Goal: Task Accomplishment & Management: Complete application form

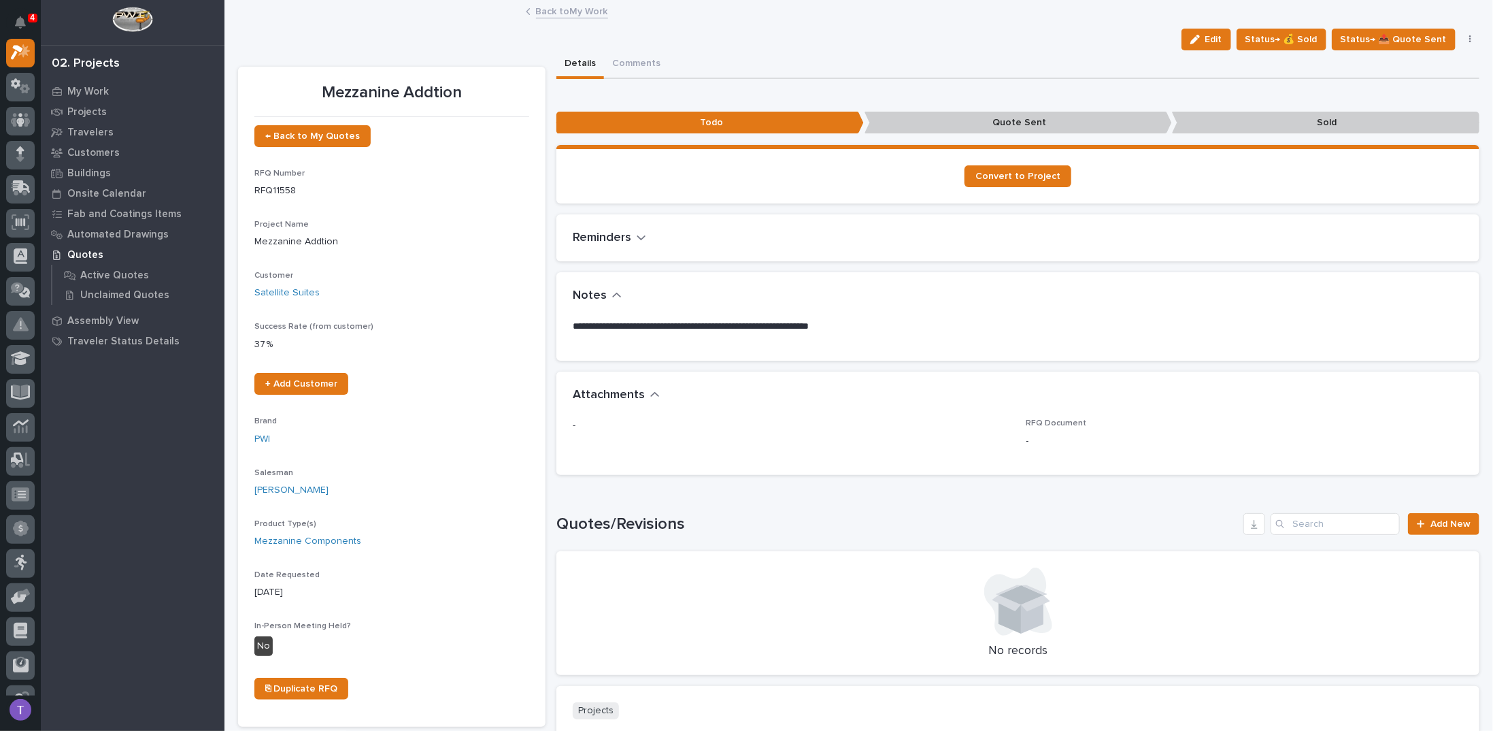
click at [540, 9] on link "Back to My Work" at bounding box center [572, 11] width 72 height 16
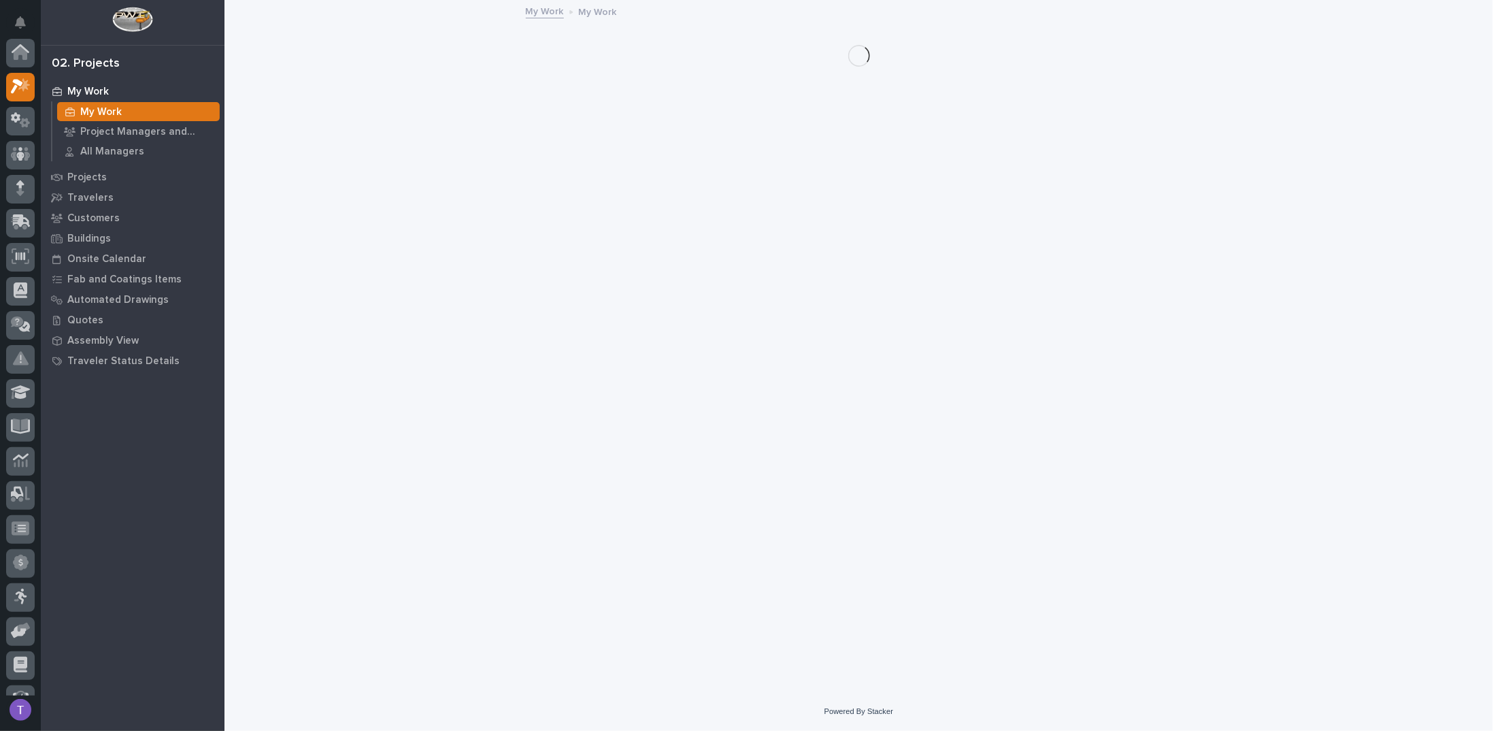
scroll to position [34, 0]
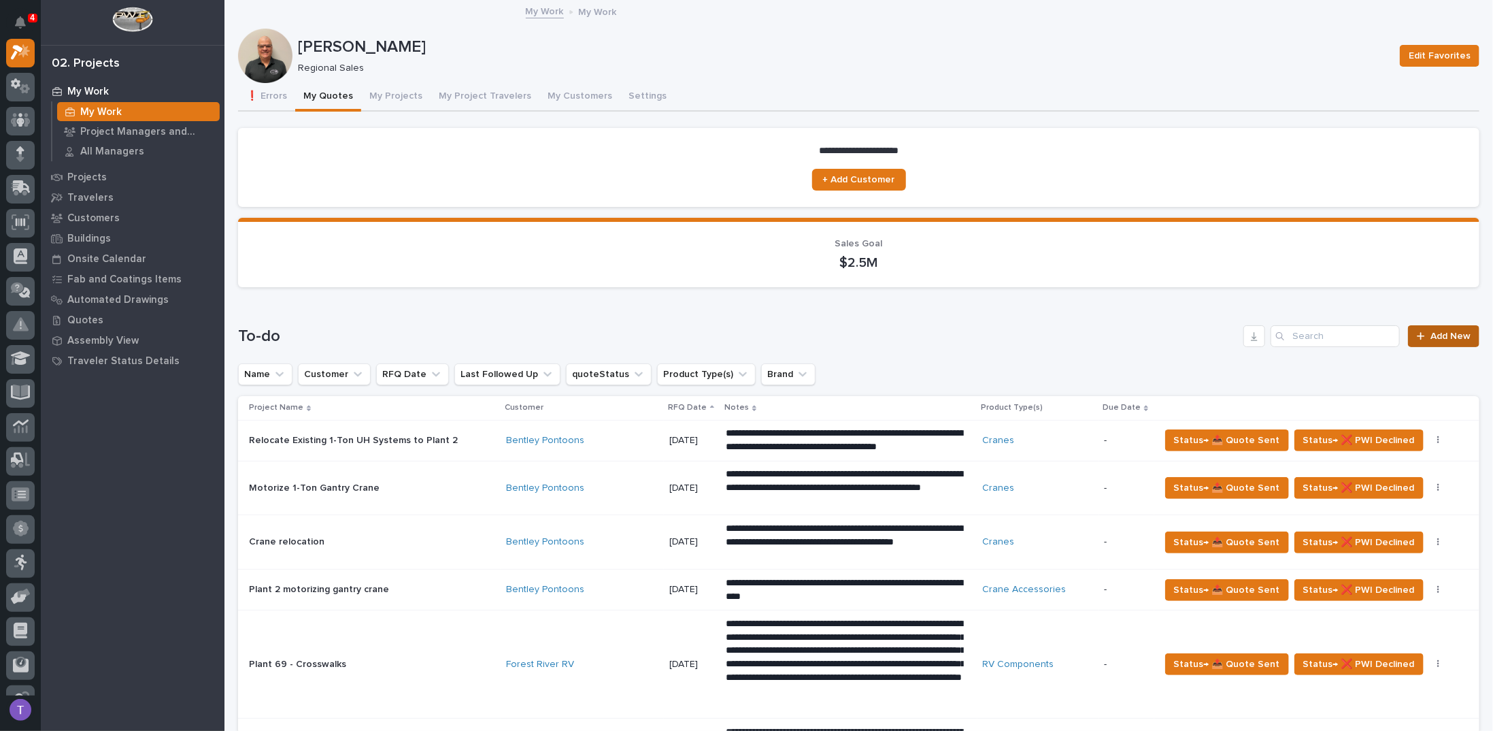
click at [1433, 336] on span "Add New" at bounding box center [1451, 336] width 40 height 10
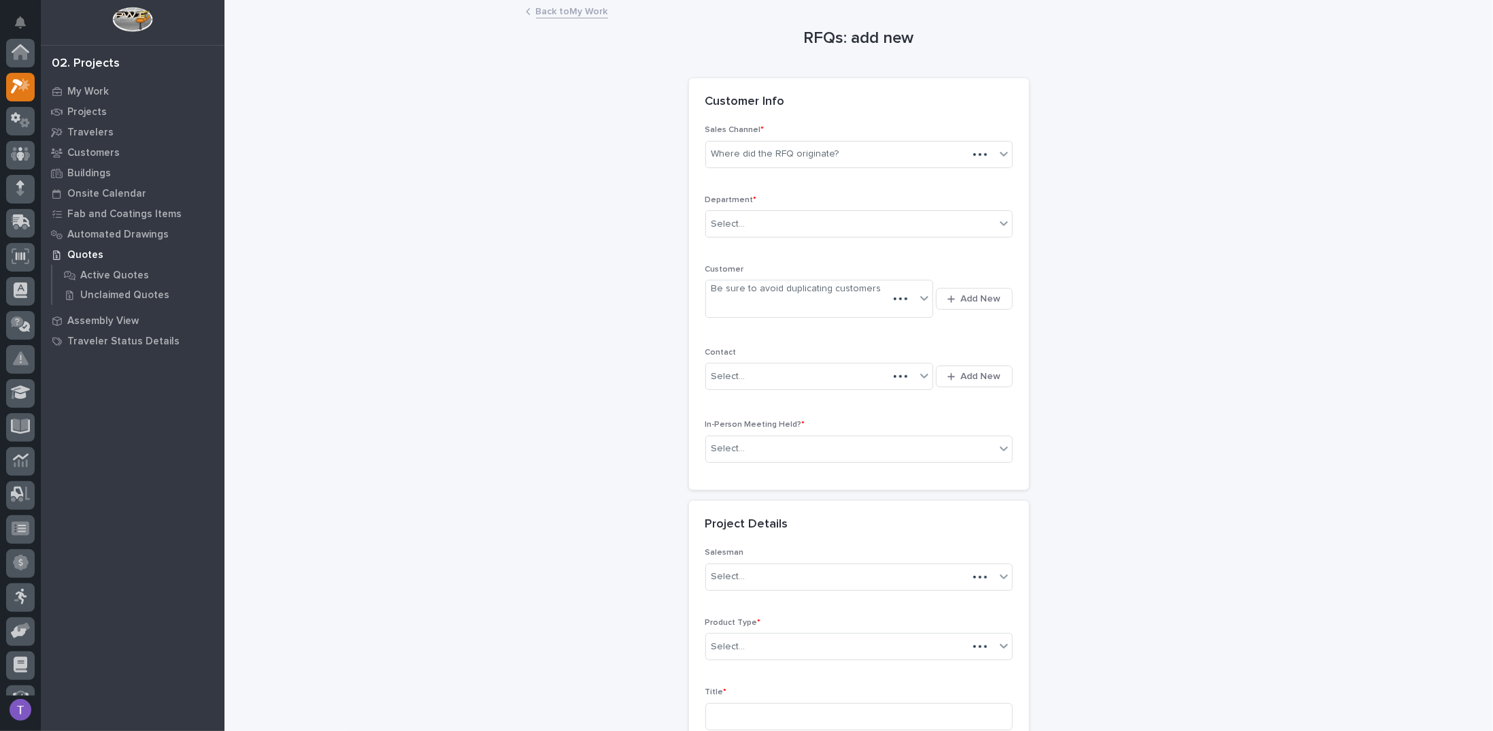
scroll to position [34, 0]
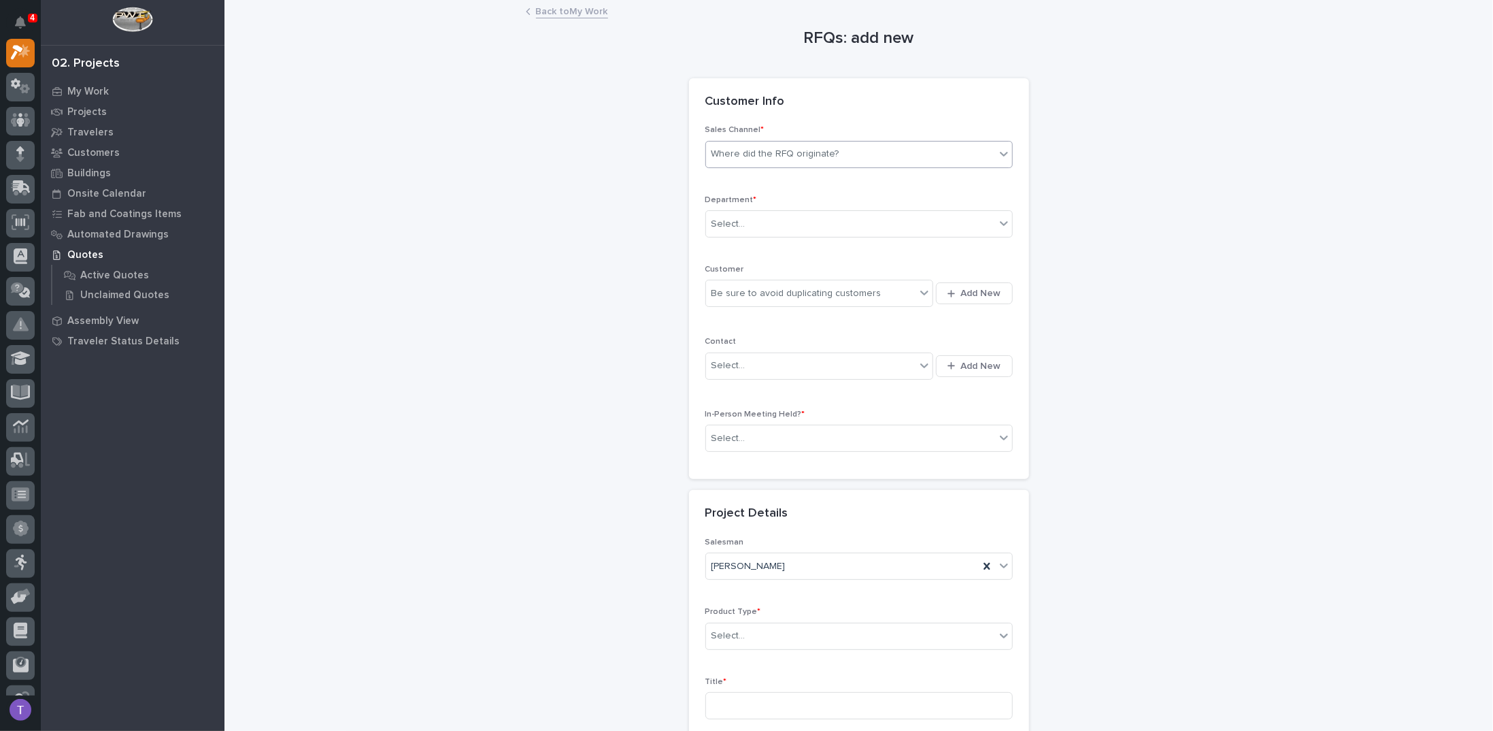
click at [771, 145] on div "Where did the RFQ originate?" at bounding box center [850, 154] width 289 height 22
click at [716, 199] on div "PWI" at bounding box center [854, 203] width 306 height 24
click at [722, 232] on div "Select..." at bounding box center [850, 224] width 289 height 22
drag, startPoint x: 724, startPoint y: 267, endPoint x: 722, endPoint y: 286, distance: 18.4
click at [724, 267] on span "Regional Sales" at bounding box center [741, 271] width 71 height 15
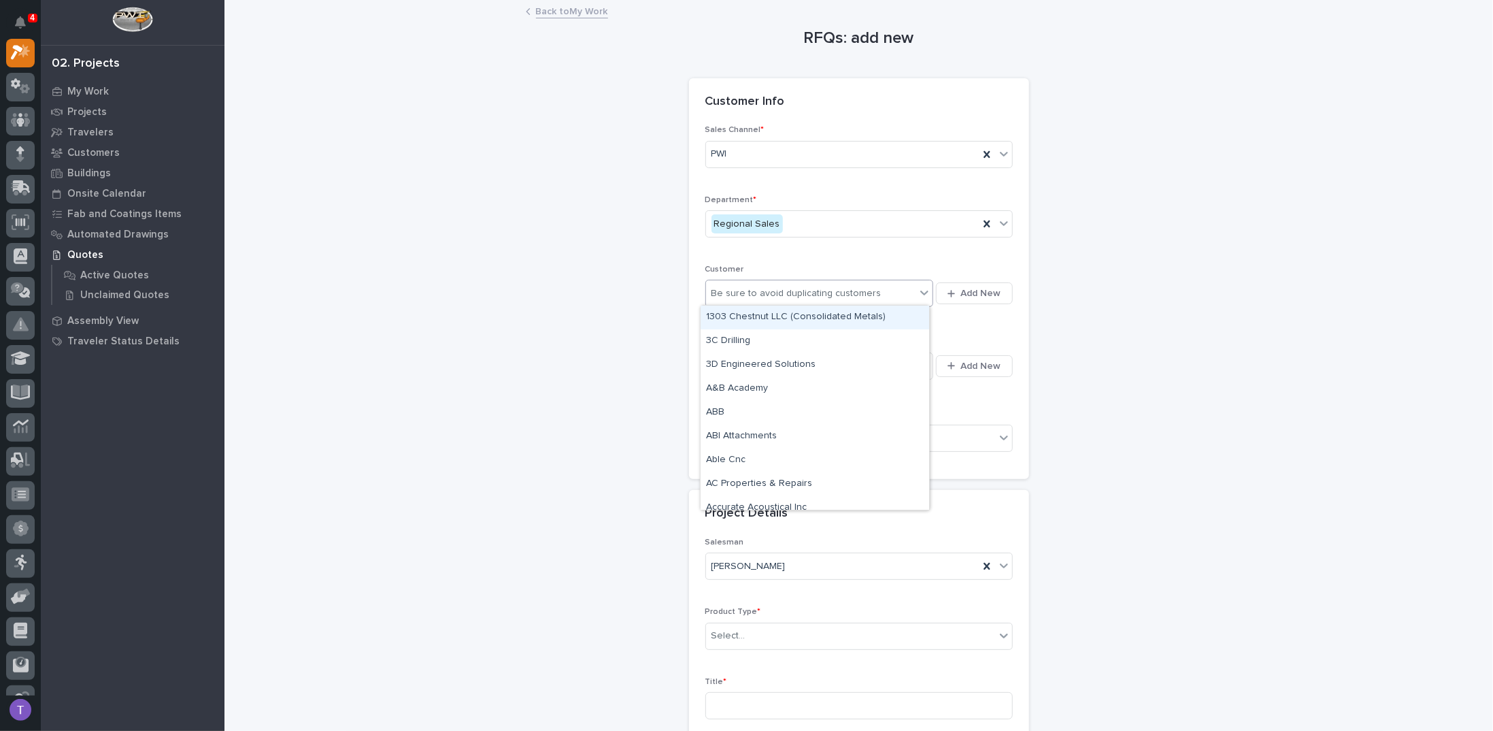
click at [726, 297] on div "Be sure to avoid duplicating customers" at bounding box center [797, 293] width 170 height 14
type input "****"
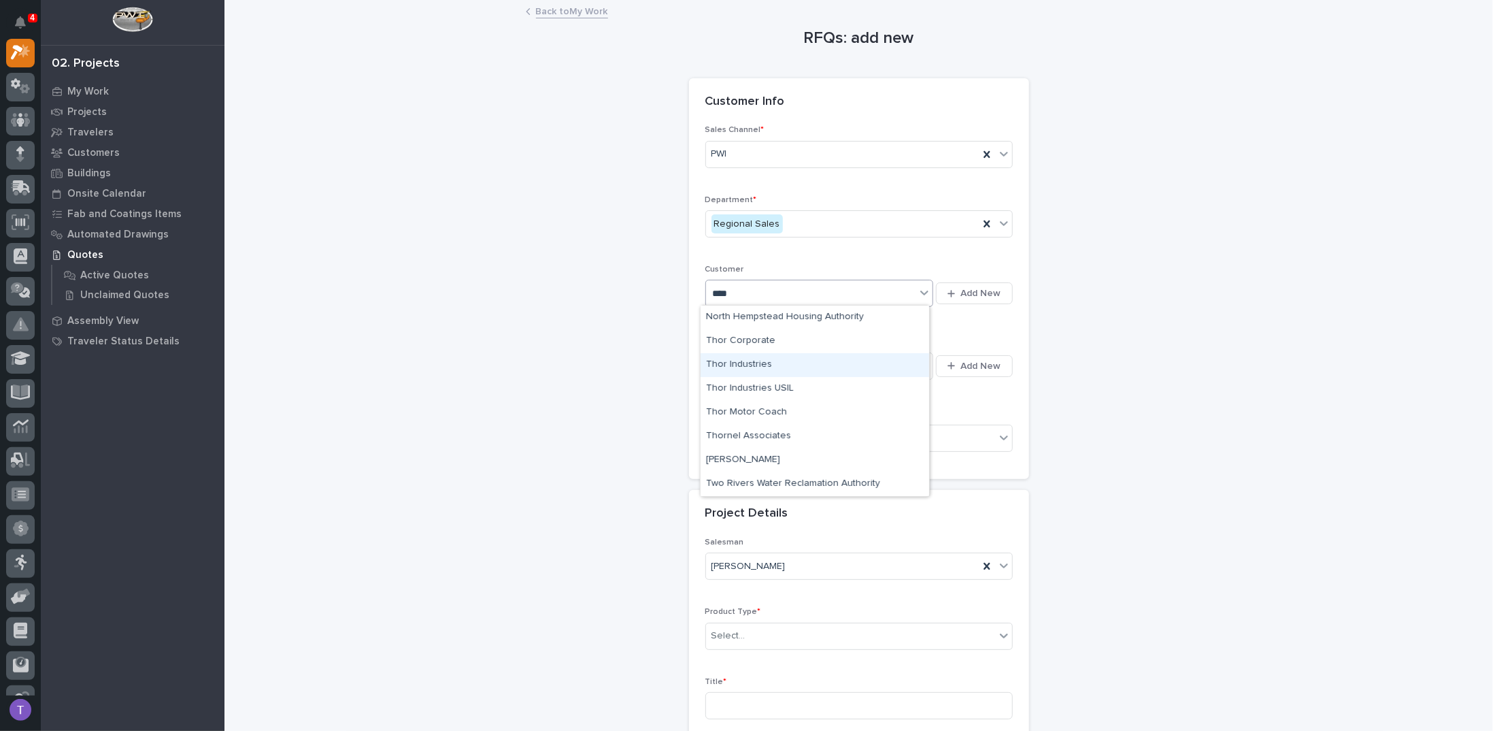
click at [733, 361] on div "Thor Industries" at bounding box center [815, 365] width 229 height 24
click at [750, 367] on div "Select..." at bounding box center [811, 365] width 210 height 22
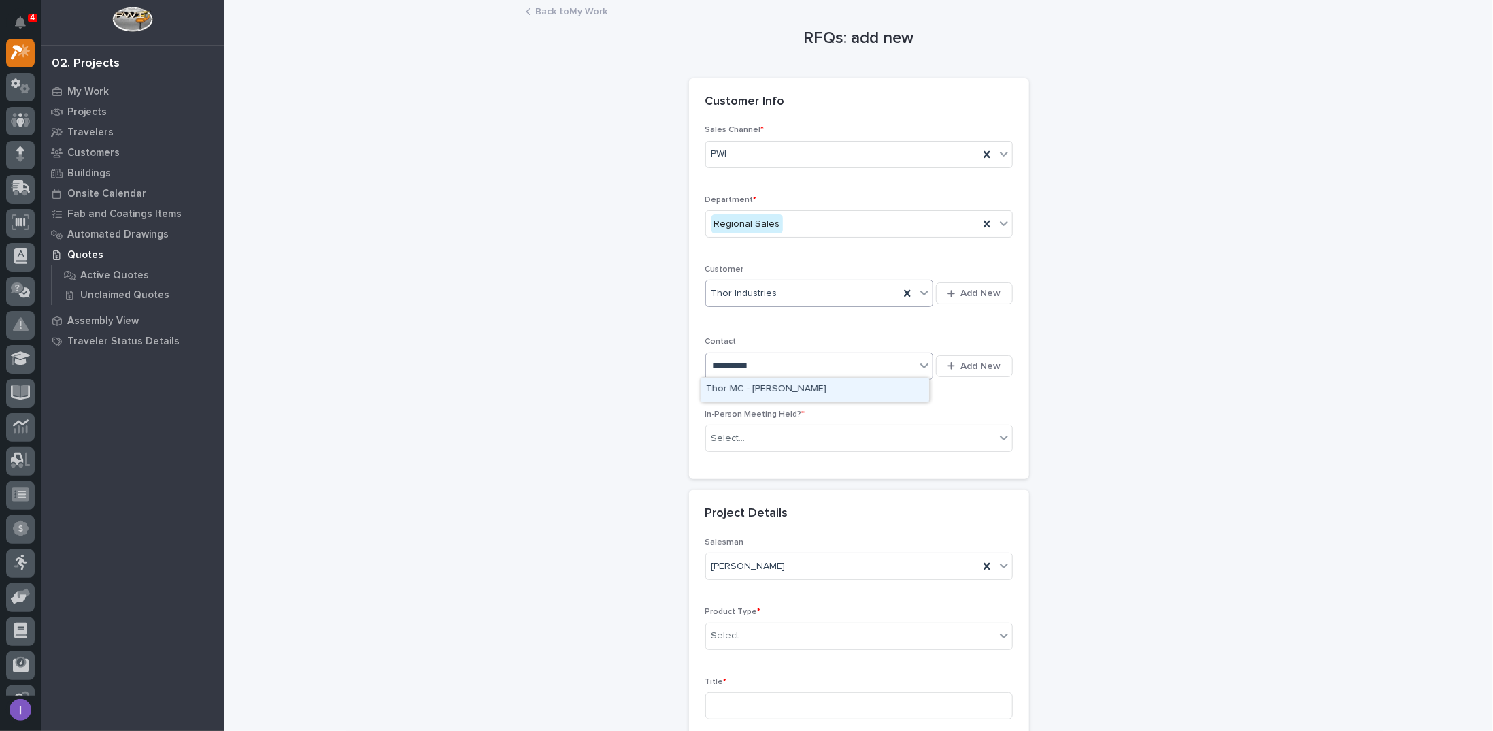
type input "**********"
click at [755, 388] on div "Thor MC - Doug Irving" at bounding box center [815, 390] width 229 height 24
click at [731, 437] on div "Select..." at bounding box center [729, 438] width 34 height 14
click at [718, 460] on span "Yes" at bounding box center [716, 459] width 21 height 15
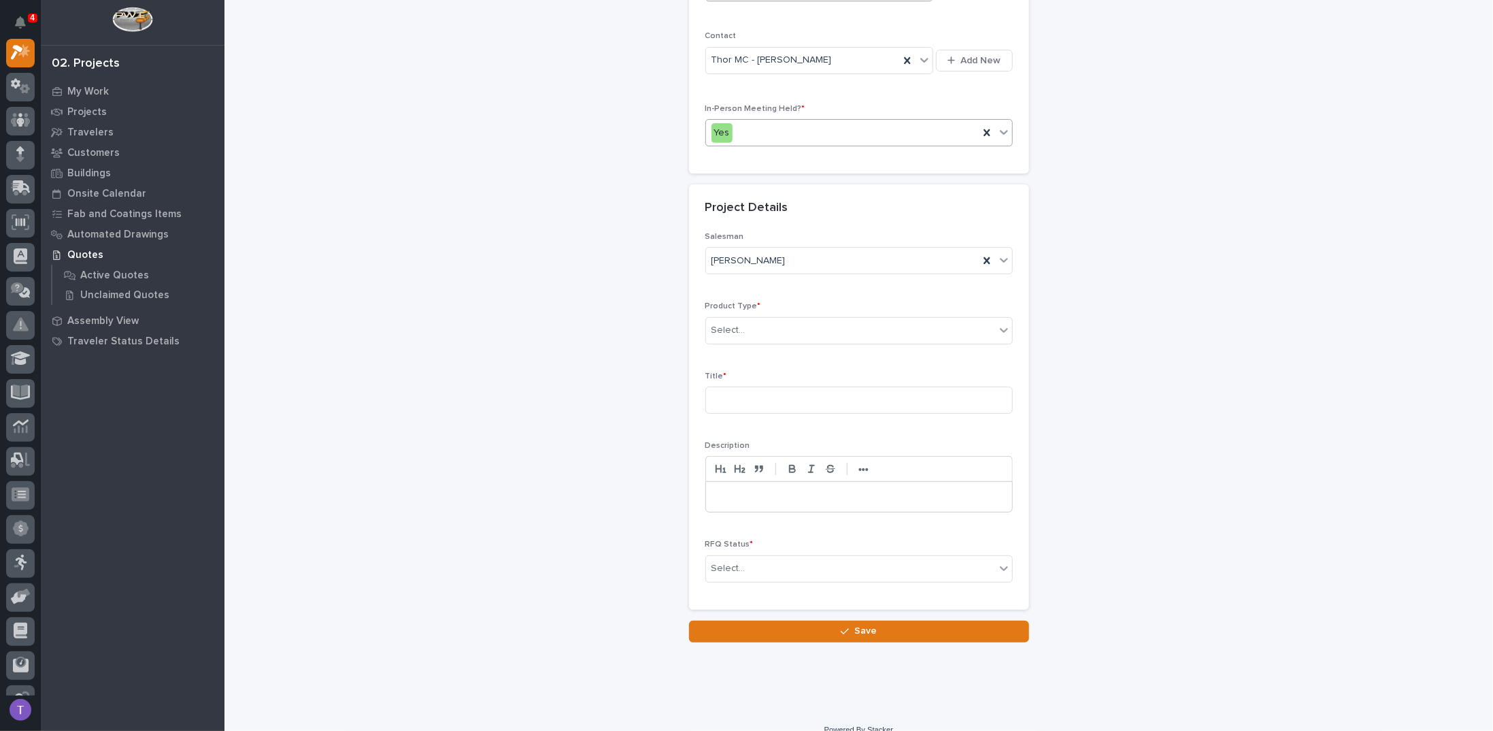
scroll to position [317, 0]
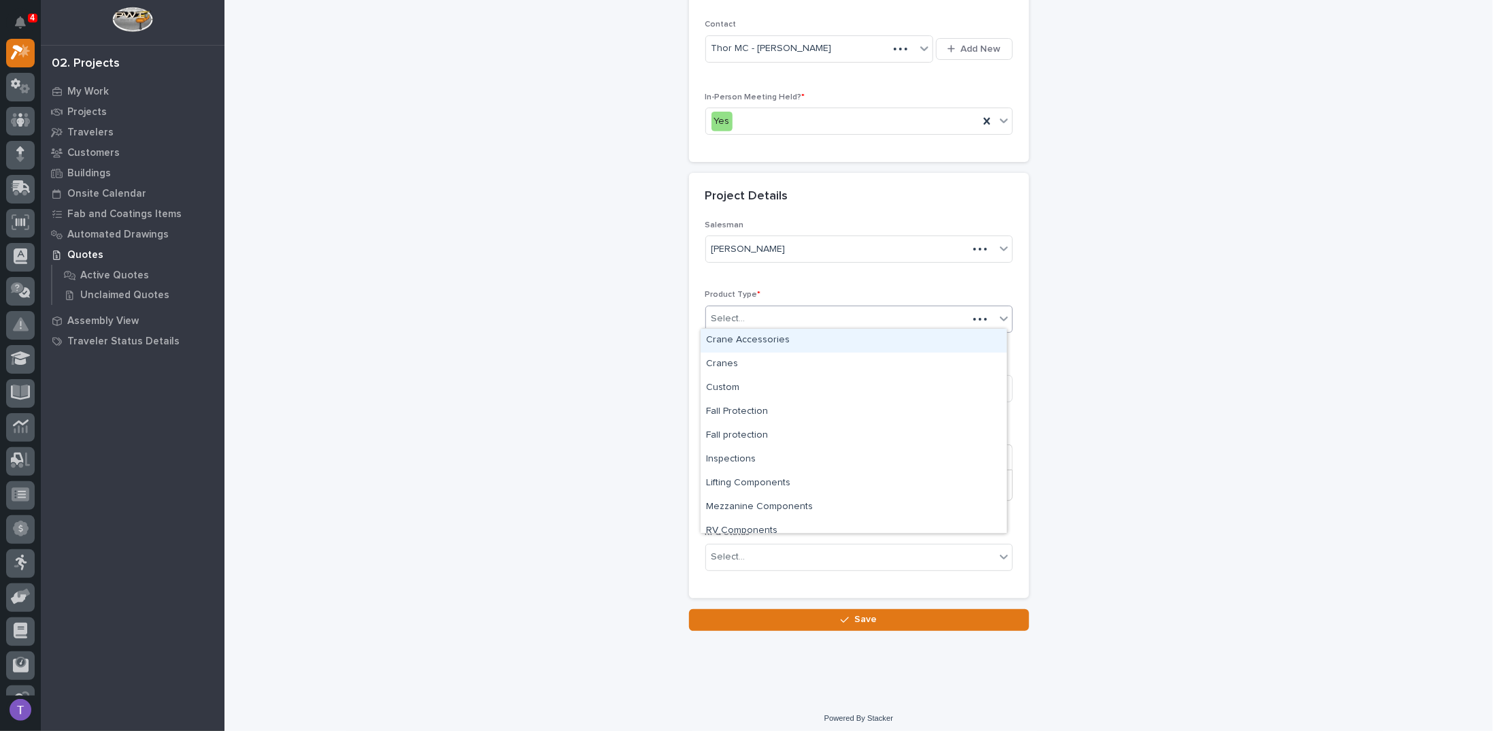
click at [742, 315] on div "Select..." at bounding box center [837, 319] width 262 height 22
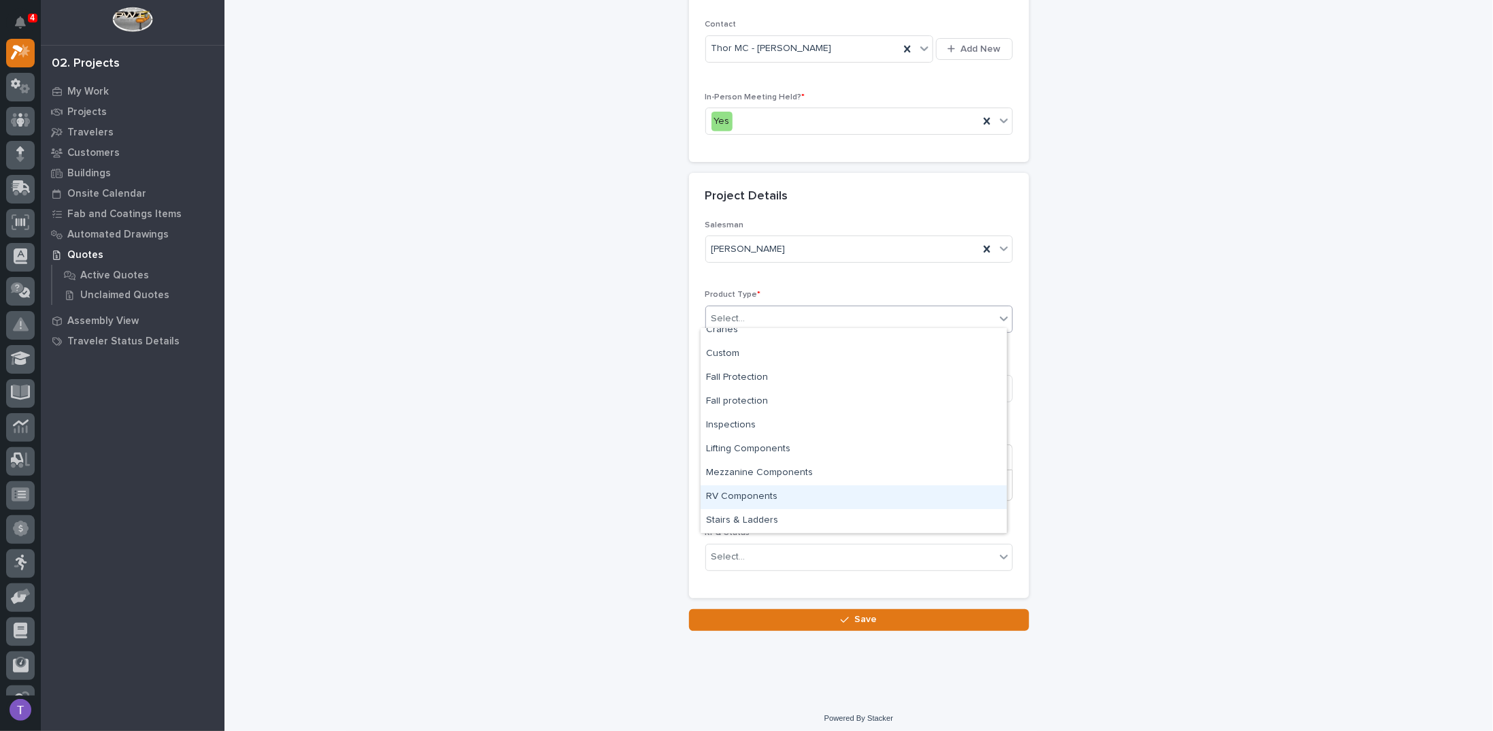
click at [744, 495] on div "RV Components" at bounding box center [854, 497] width 306 height 24
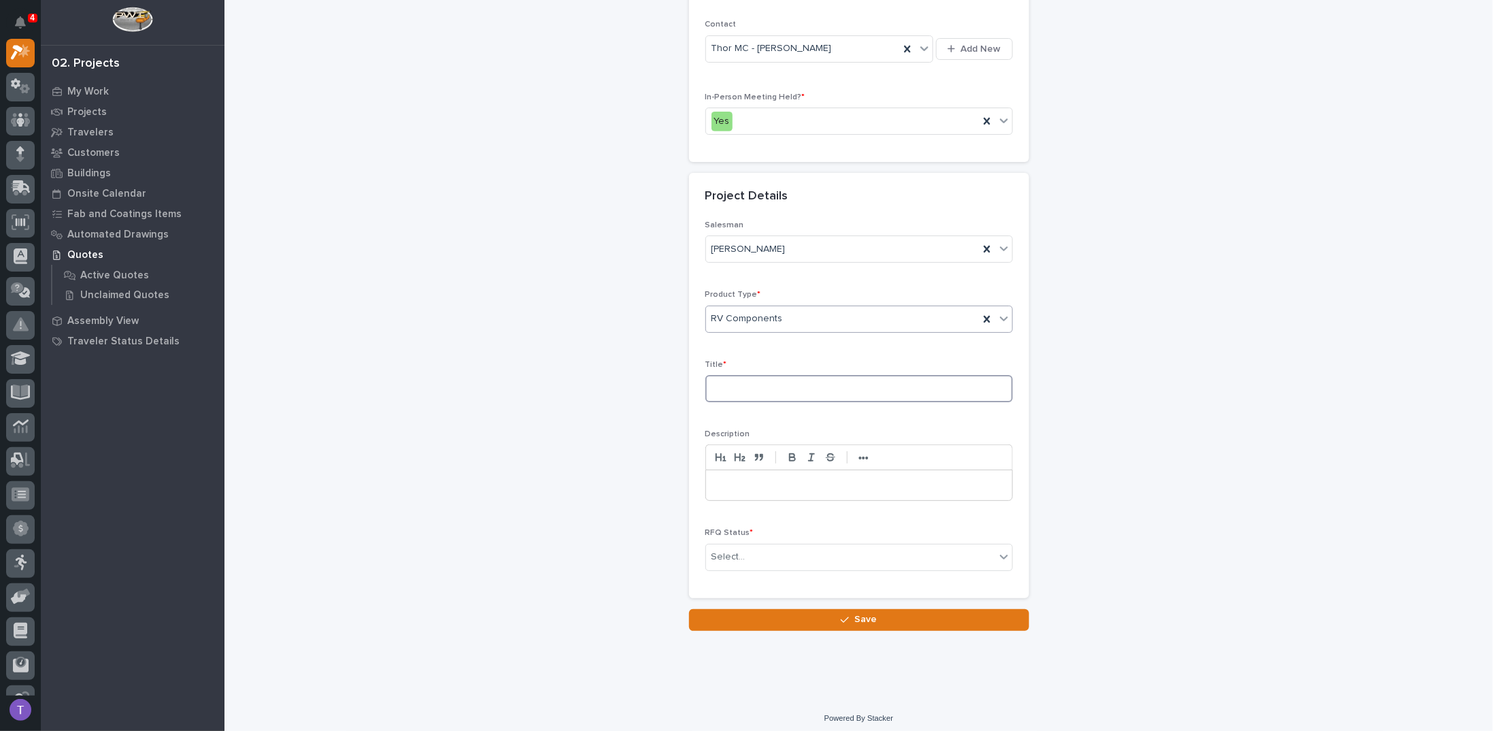
click at [729, 384] on input at bounding box center [859, 388] width 308 height 27
type input "p"
type input "Plant 750 - Work Platform Quotes"
click at [716, 479] on p at bounding box center [859, 485] width 286 height 14
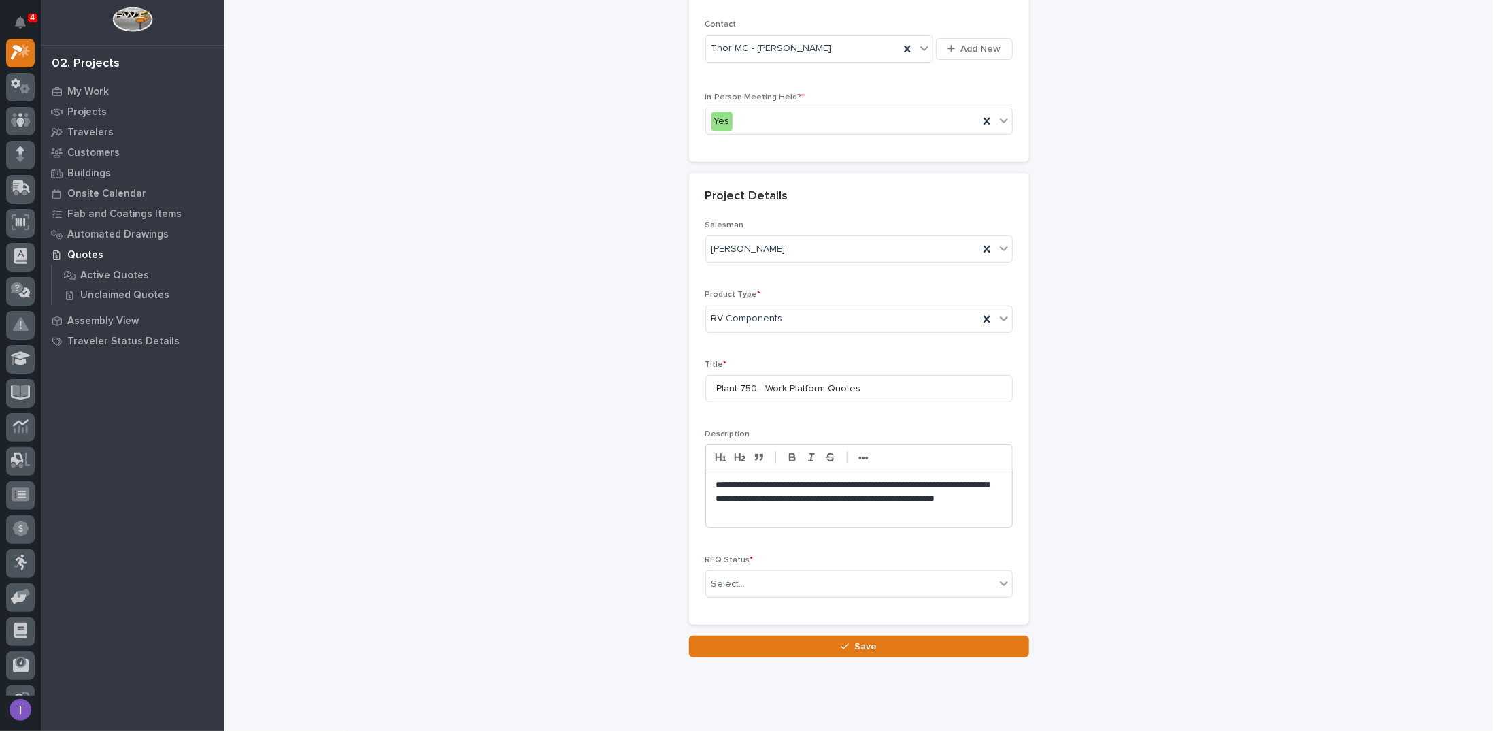
click at [959, 480] on p "**********" at bounding box center [859, 498] width 286 height 41
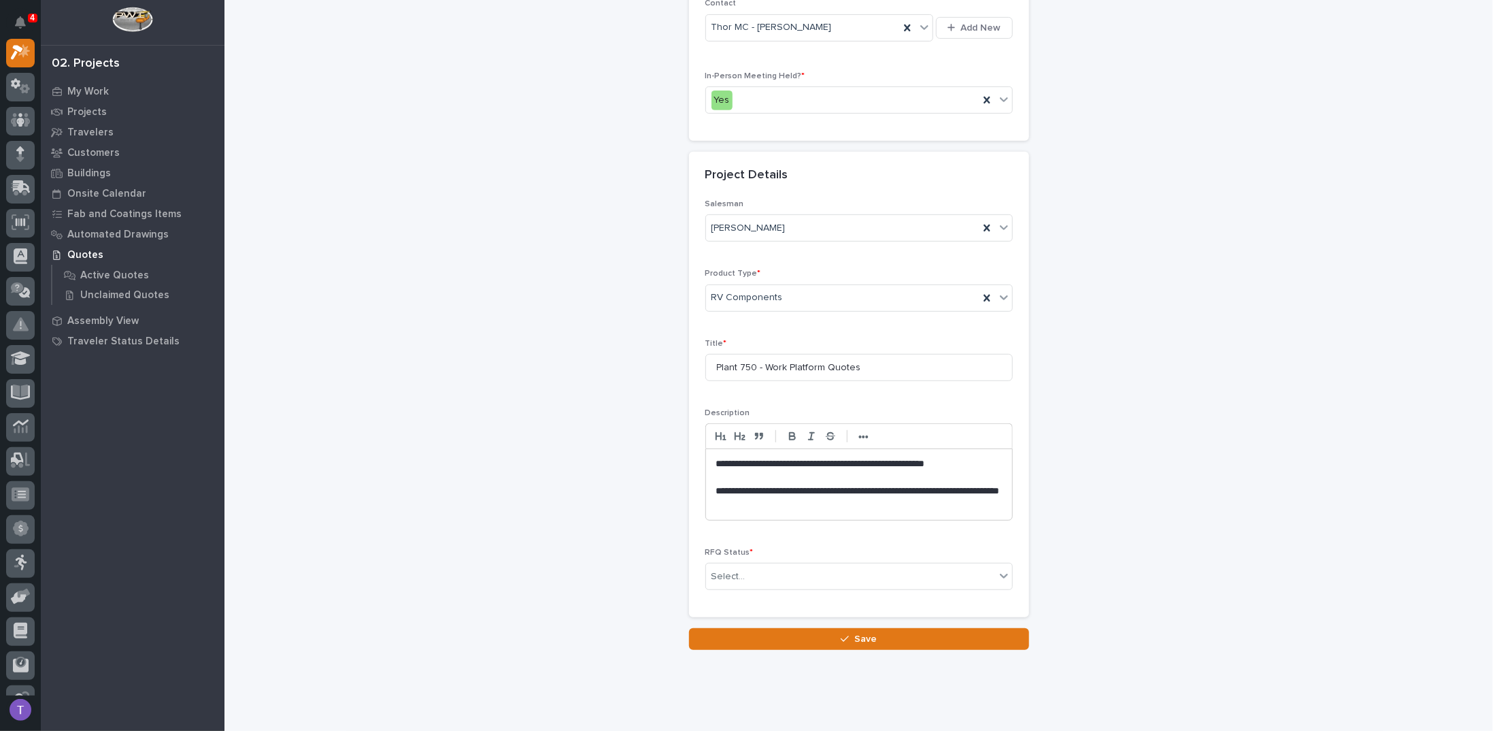
scroll to position [358, 0]
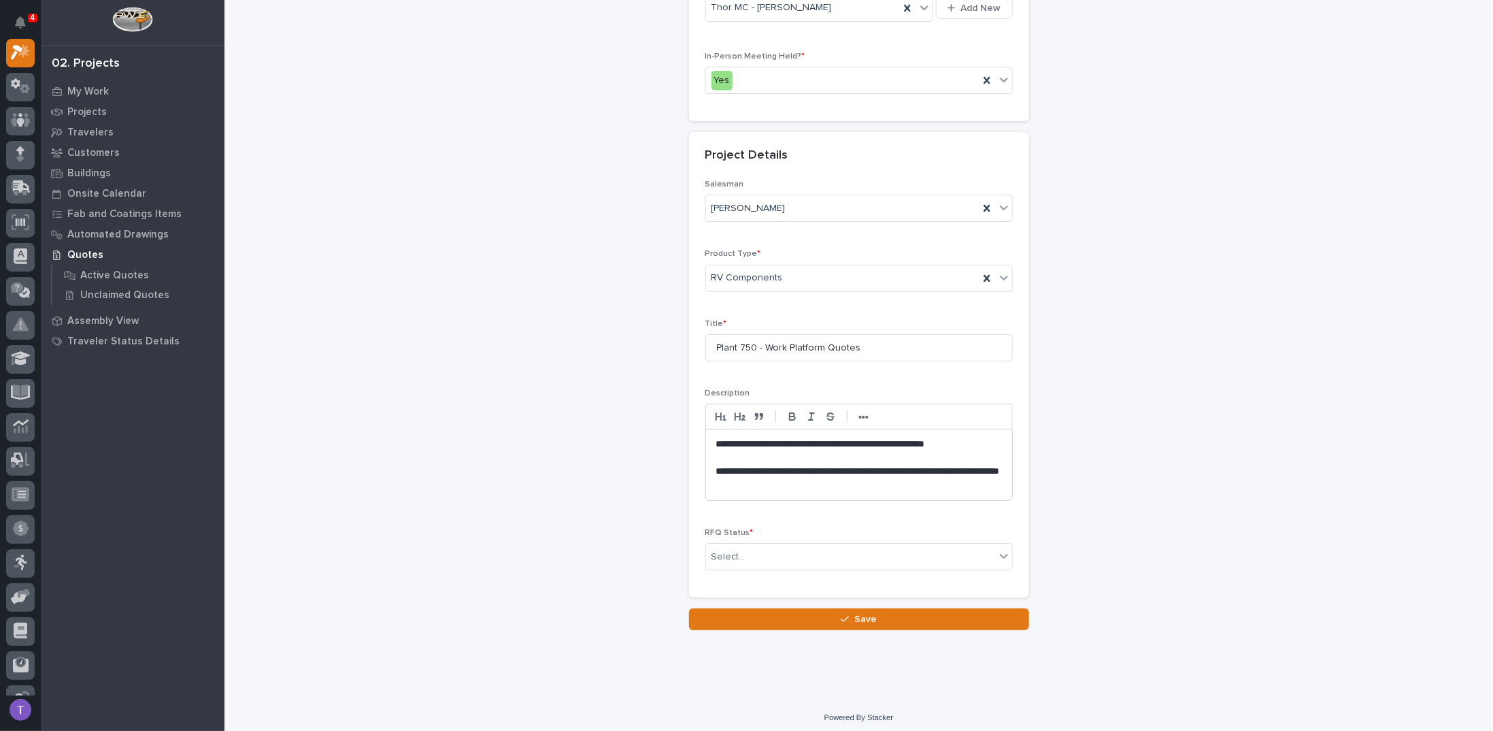
click at [805, 480] on p "**********" at bounding box center [859, 478] width 286 height 27
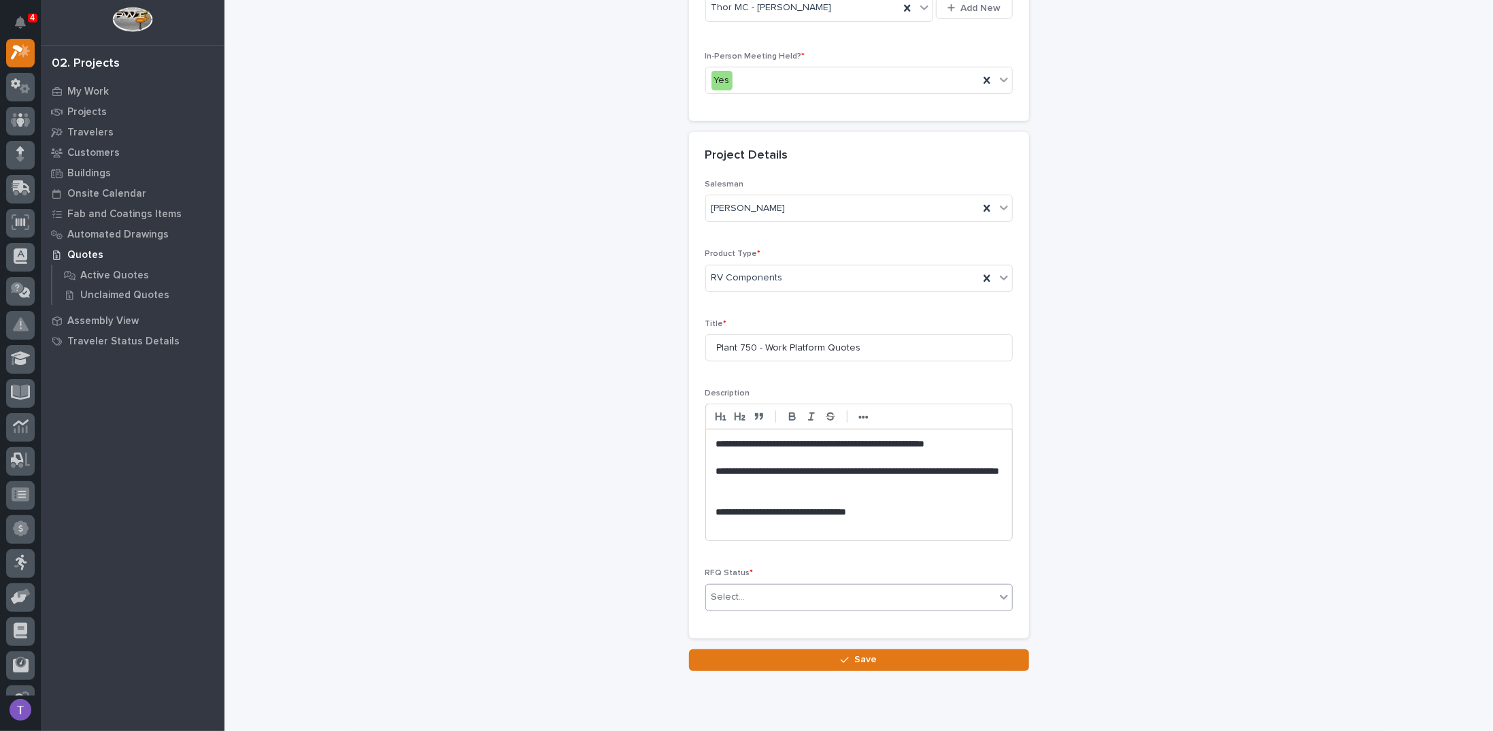
type input "*"
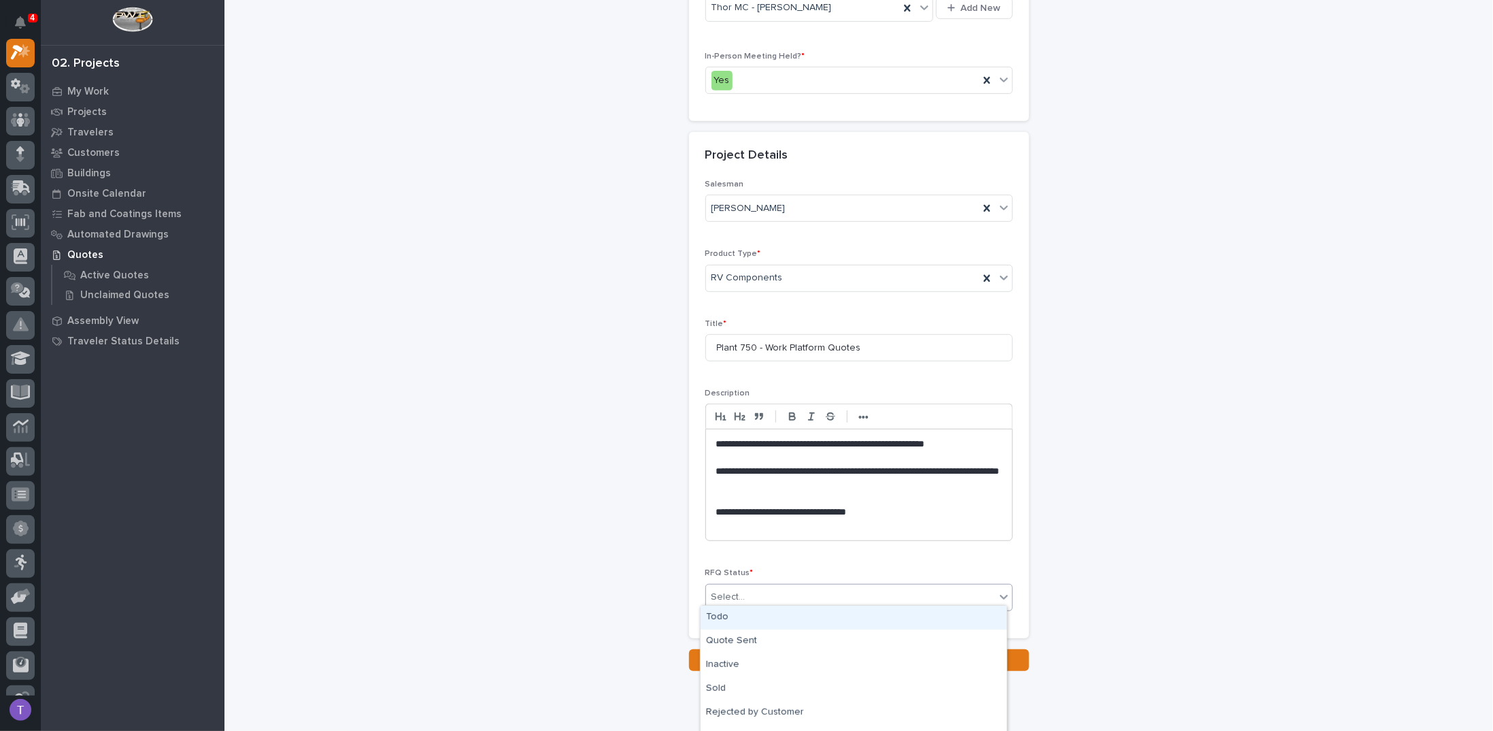
click at [712, 618] on div "Todo" at bounding box center [854, 617] width 306 height 24
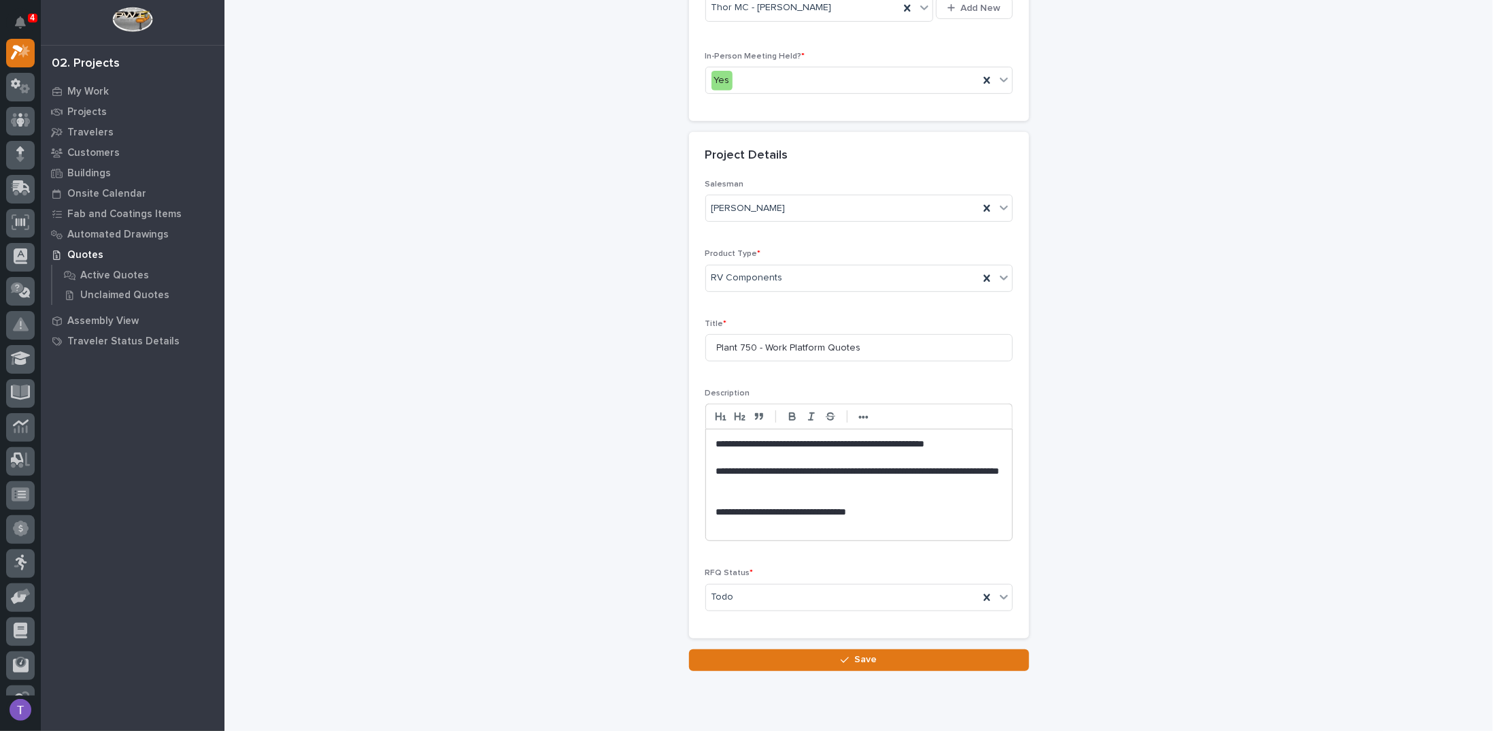
click at [878, 506] on p "**********" at bounding box center [859, 512] width 286 height 14
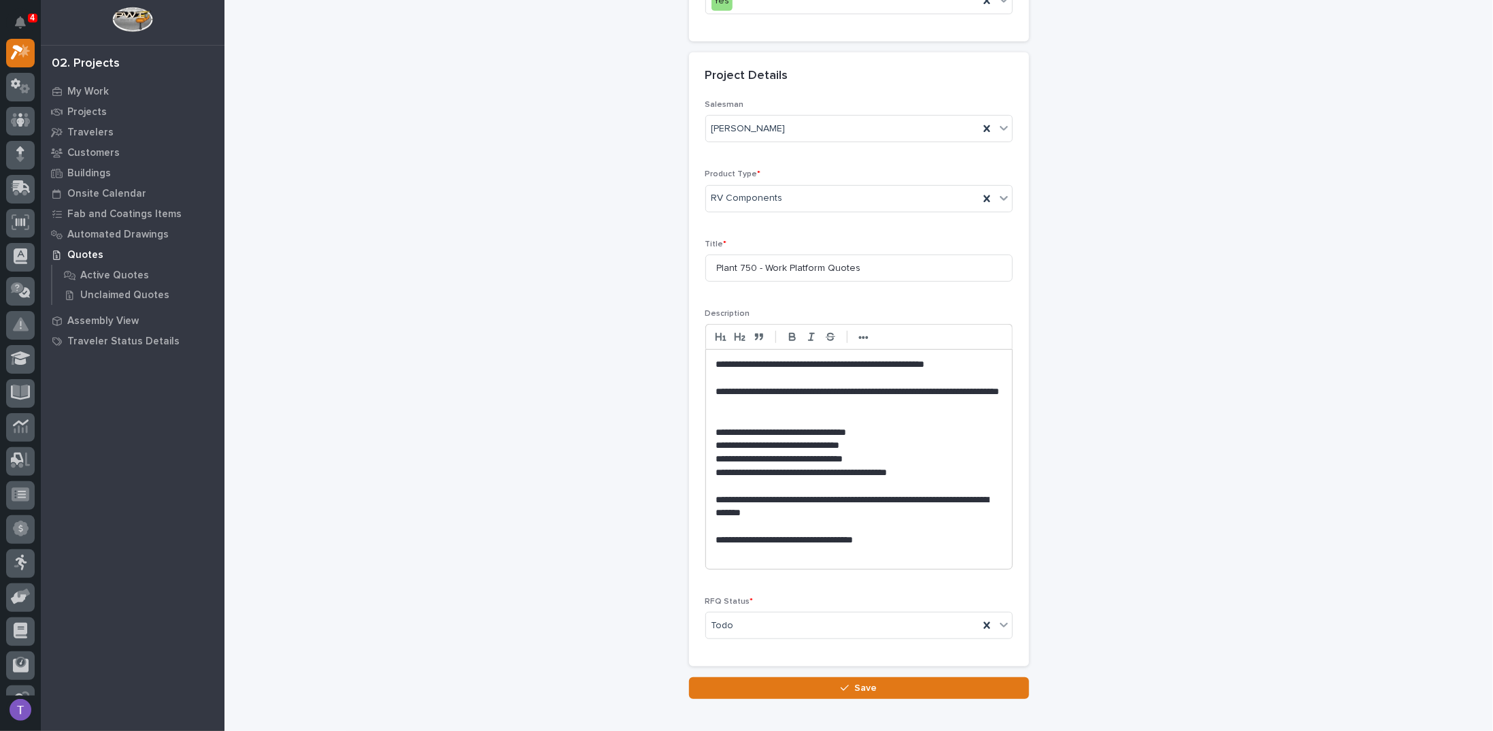
scroll to position [506, 0]
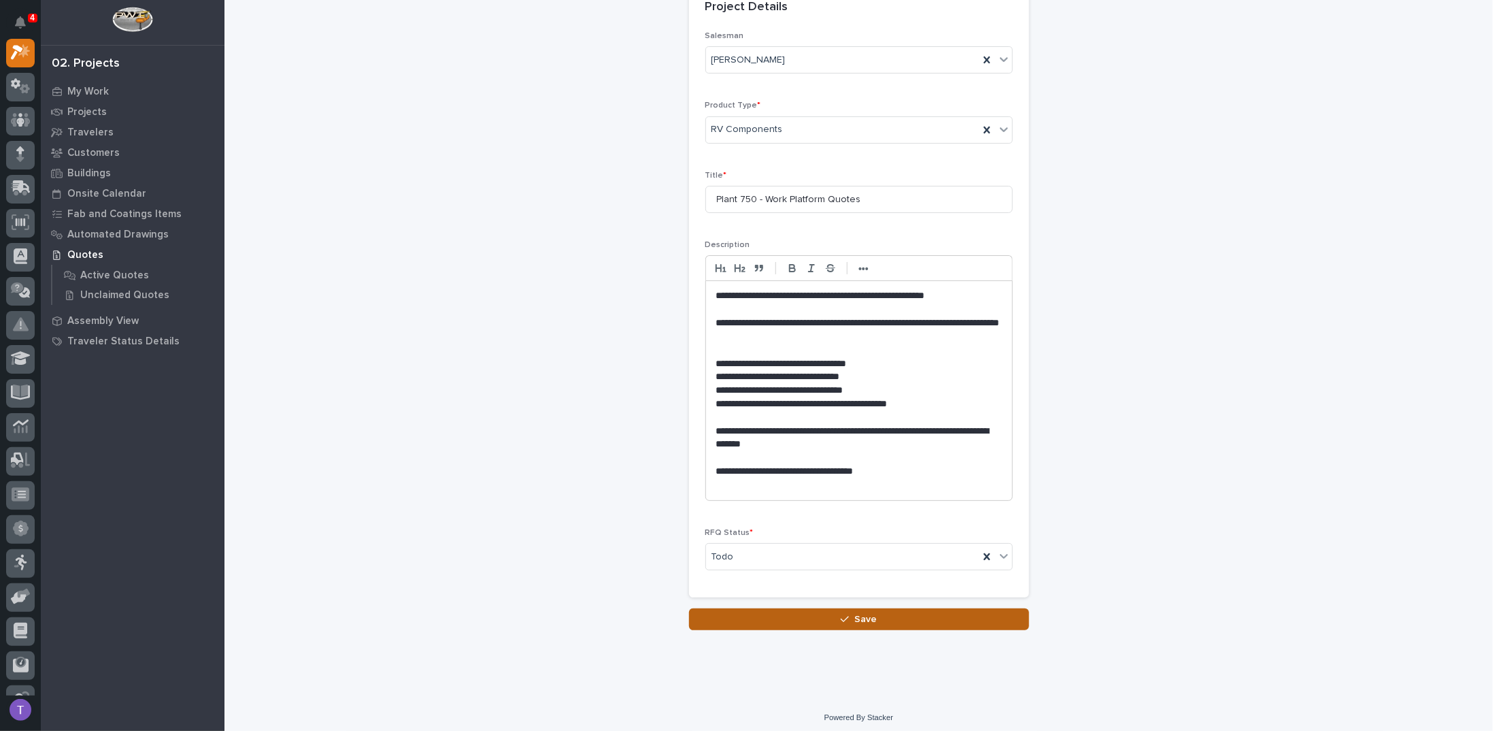
click at [858, 613] on span "Save" at bounding box center [865, 619] width 22 height 12
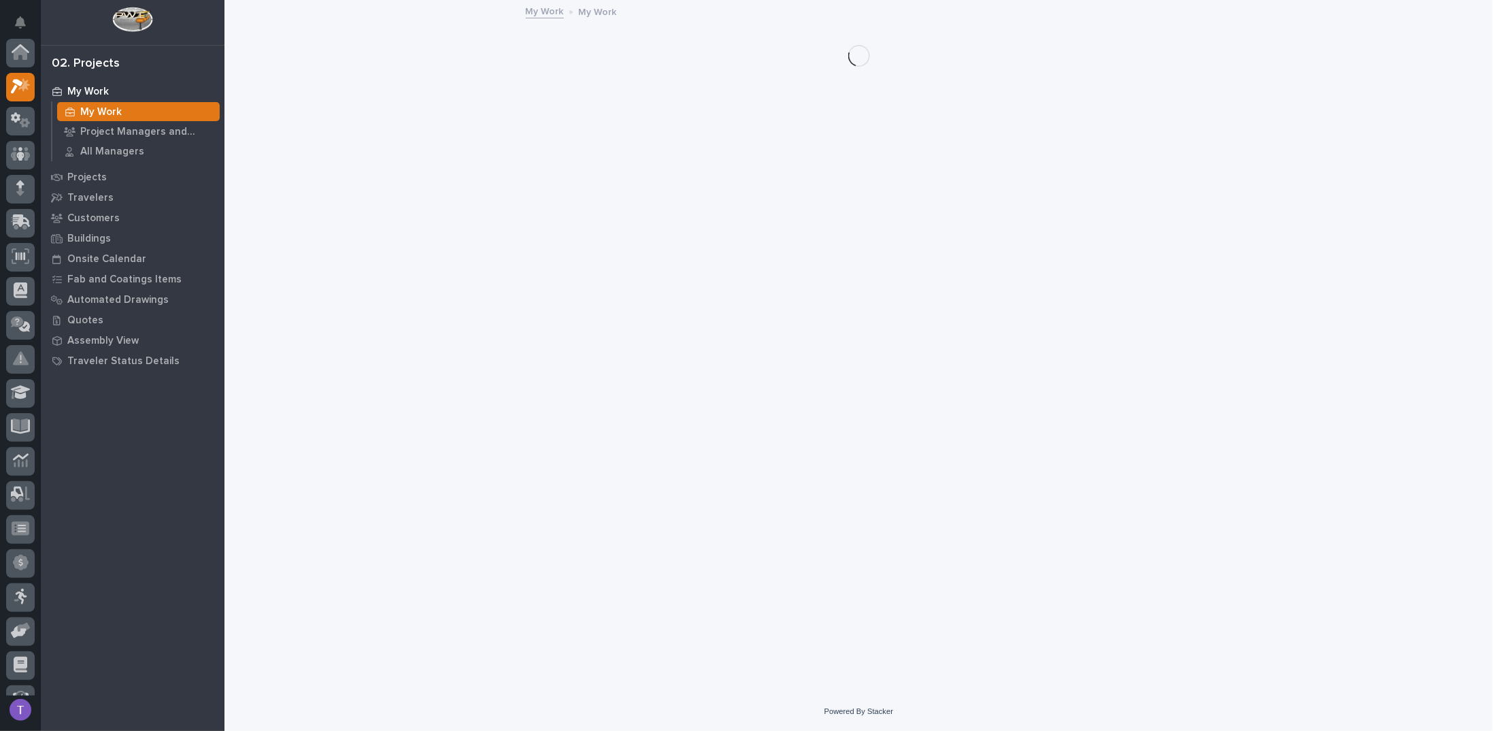
scroll to position [34, 0]
